Goal: Information Seeking & Learning: Learn about a topic

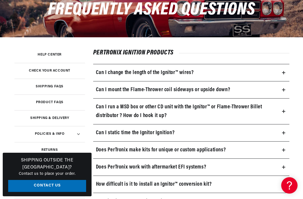
scroll to position [81, 0]
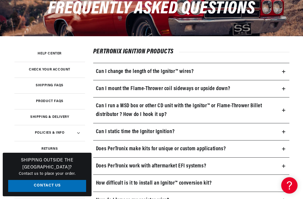
click at [286, 92] on summary "Can I mount the Flame-Thrower coil sideways or upside down?" at bounding box center [191, 88] width 196 height 17
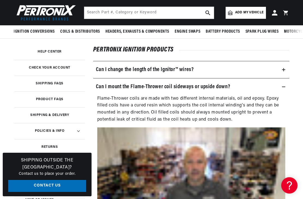
scroll to position [82, 0]
click at [286, 71] on summary "Can I change the length of the Ignitor™ wires?" at bounding box center [191, 70] width 196 height 17
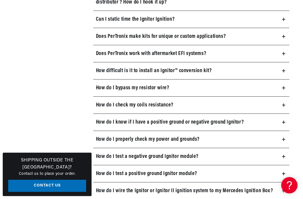
scroll to position [477, 0]
click at [286, 89] on summary "How do I bypass my resistor wire?" at bounding box center [191, 88] width 196 height 17
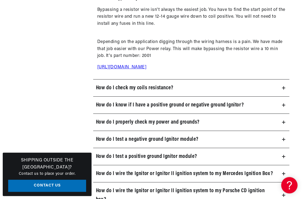
scroll to position [567, 0]
click at [288, 92] on summary "How do I check my coils resistance?" at bounding box center [191, 88] width 196 height 17
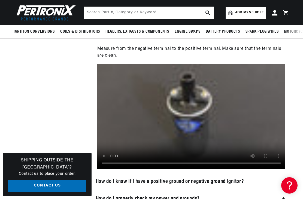
scroll to position [0, 0]
click at [194, 112] on video at bounding box center [191, 116] width 188 height 105
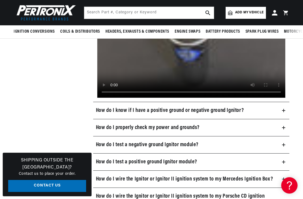
scroll to position [721, 0]
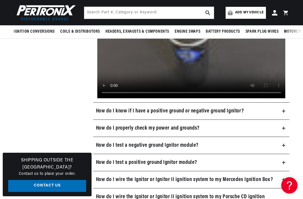
click at [286, 112] on summary "How do I know if I have a positive ground or negative ground Ignitor?" at bounding box center [191, 111] width 196 height 17
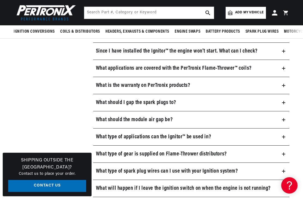
scroll to position [1036, 0]
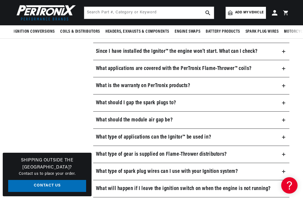
click at [287, 49] on summary "Since I have installed the Ignitor™ the engine won’t start. What can I check?" at bounding box center [191, 51] width 196 height 17
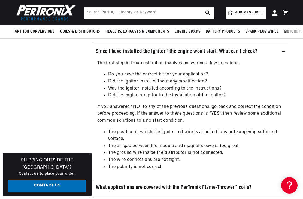
scroll to position [0, 0]
click at [288, 49] on summary "Since I have installed the Ignitor™ the engine won’t start. What can I check?" at bounding box center [191, 51] width 196 height 17
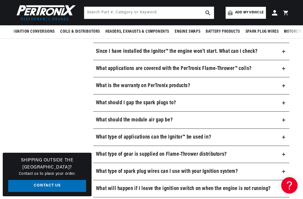
scroll to position [0, 165]
click at [288, 100] on summary "What should I gap the spark plugs to?" at bounding box center [191, 103] width 196 height 17
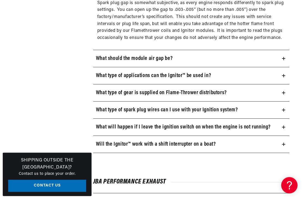
scroll to position [1148, 0]
click at [287, 73] on summary "What type of applications can the Ignitor™ be used in?" at bounding box center [191, 75] width 196 height 17
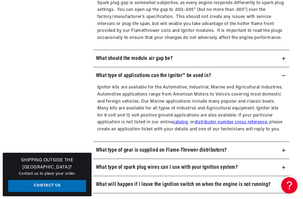
scroll to position [0, 165]
click at [287, 70] on summary "What type of applications can the Ignitor™ be used in?" at bounding box center [191, 75] width 196 height 17
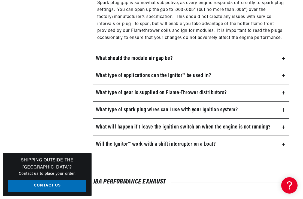
scroll to position [0, 0]
click at [286, 124] on summary "What will happen if I leave the ignition switch on when the engine is not runni…" at bounding box center [191, 127] width 196 height 17
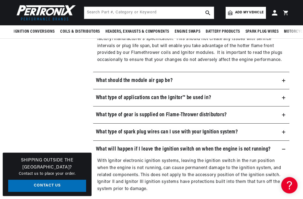
click at [286, 131] on summary "What type of spark plug wires can I use with your Ignition system?" at bounding box center [191, 132] width 196 height 17
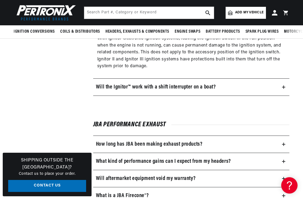
scroll to position [1345, 0]
